Goal: Task Accomplishment & Management: Manage account settings

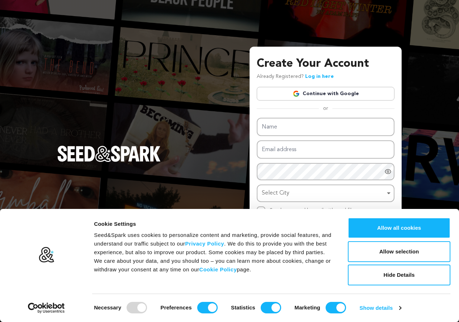
click at [310, 92] on link "Continue with Google" at bounding box center [326, 94] width 138 height 14
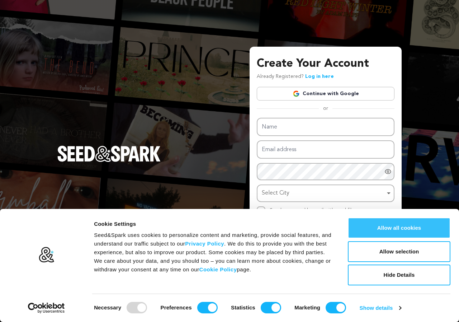
click at [410, 232] on button "Allow all cookies" at bounding box center [399, 227] width 103 height 21
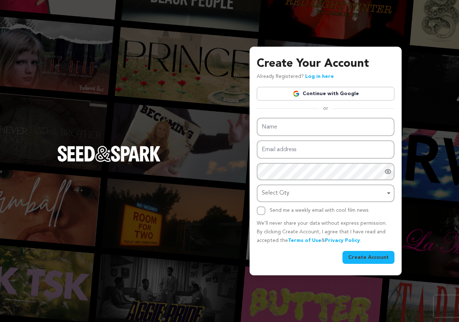
click at [347, 95] on link "Continue with Google" at bounding box center [326, 94] width 138 height 14
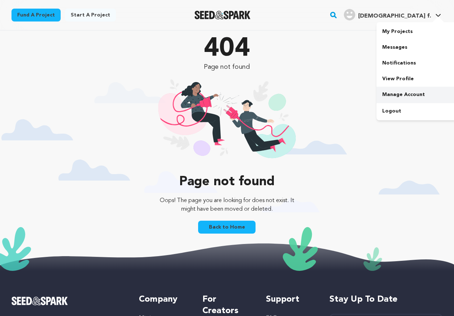
click at [417, 98] on link "Manage Account" at bounding box center [416, 95] width 80 height 16
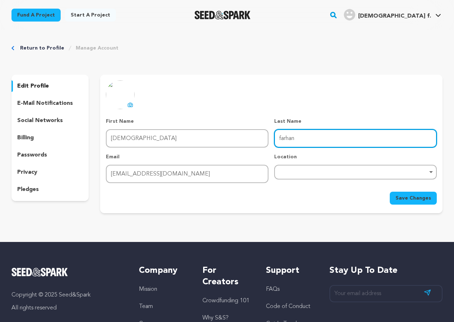
click at [304, 144] on input "farhan" at bounding box center [355, 138] width 162 height 18
click at [283, 171] on div "Remove item" at bounding box center [355, 171] width 155 height 3
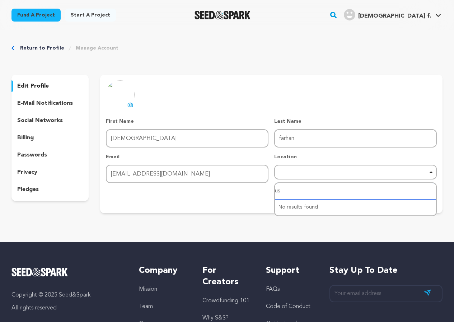
type input "usa"
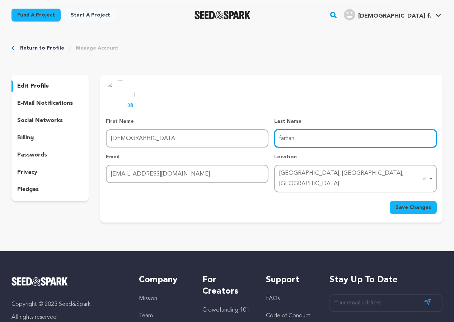
click at [288, 135] on input "farhan" at bounding box center [355, 138] width 162 height 18
click at [288, 136] on input "farhan" at bounding box center [355, 138] width 162 height 18
click at [278, 141] on input "farhan" at bounding box center [355, 138] width 162 height 18
paste input "[URL][DOMAIN_NAME]"
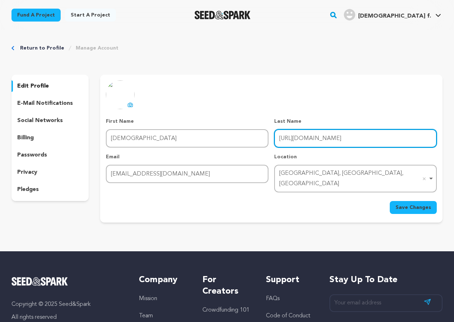
type input "[URL][DOMAIN_NAME]"
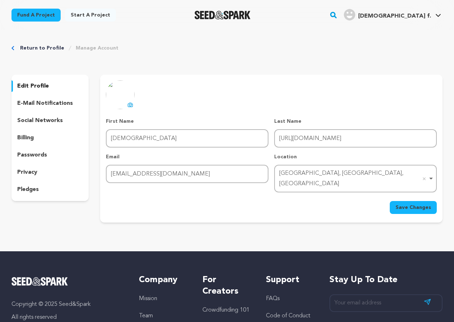
click at [411, 203] on button "Save Changes" at bounding box center [412, 207] width 47 height 13
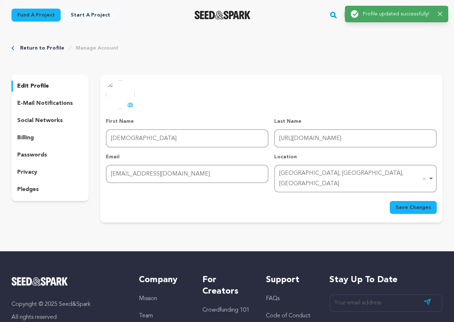
click at [440, 16] on icon "button" at bounding box center [439, 14] width 5 height 5
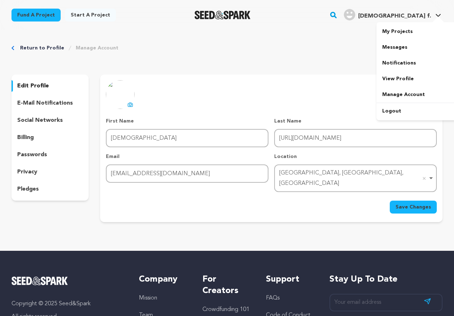
click at [414, 15] on span "[DEMOGRAPHIC_DATA] f." at bounding box center [394, 16] width 73 height 6
